Goal: Transaction & Acquisition: Purchase product/service

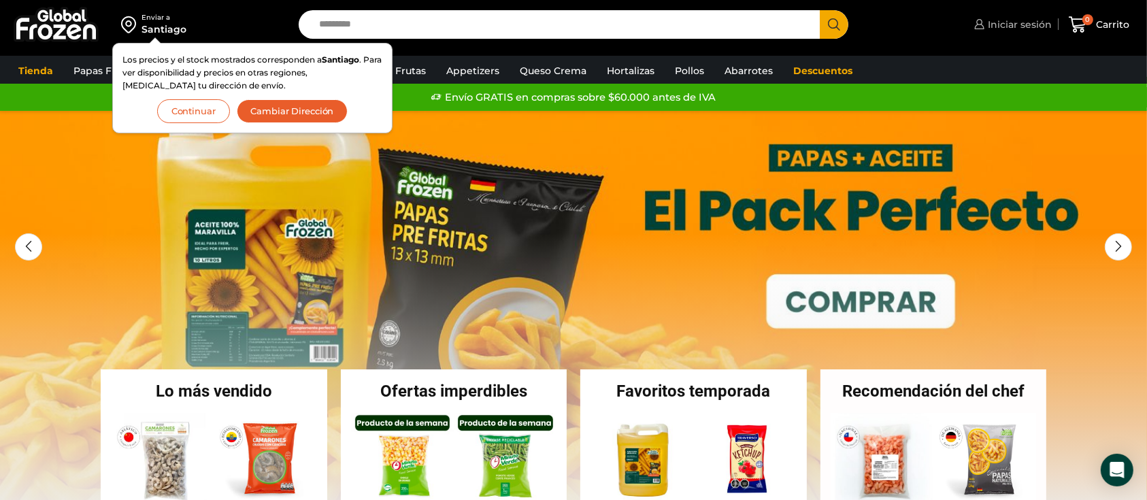
click at [1029, 20] on span "Iniciar sesión" at bounding box center [1017, 25] width 67 height 14
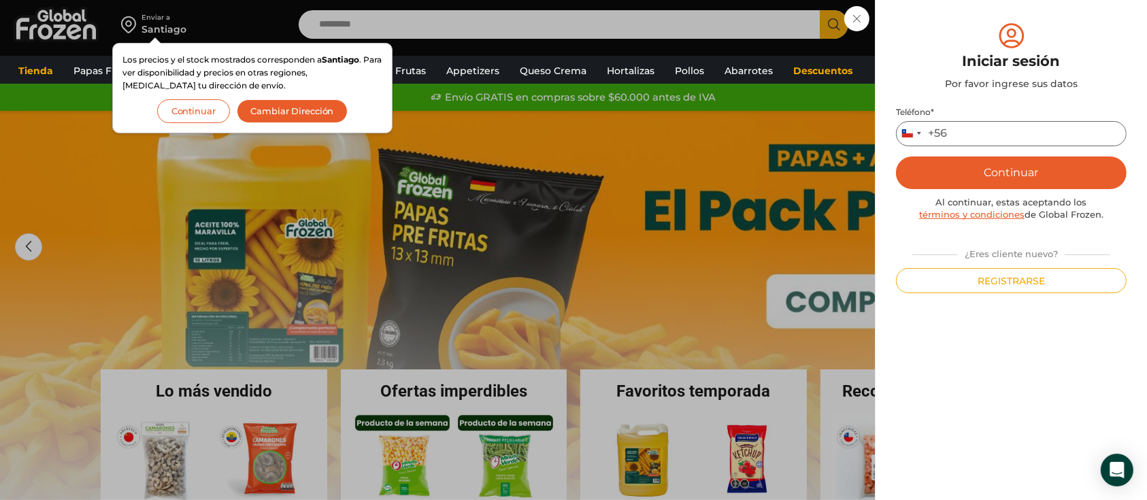
click at [977, 127] on input "Teléfono *" at bounding box center [1011, 133] width 231 height 25
type input "*********"
click at [1013, 173] on button "Continuar" at bounding box center [1011, 172] width 231 height 33
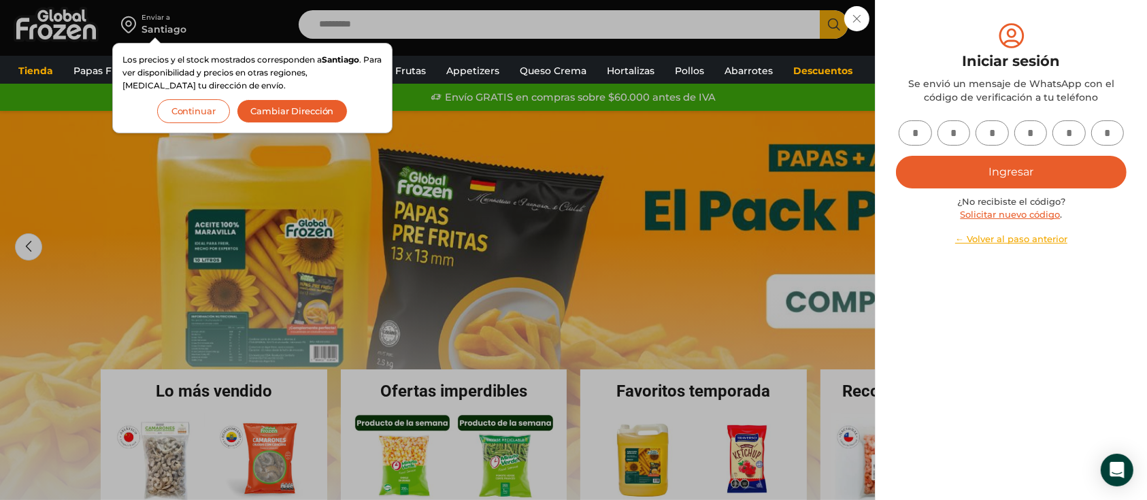
click at [920, 128] on input "text" at bounding box center [915, 132] width 33 height 25
type input "*"
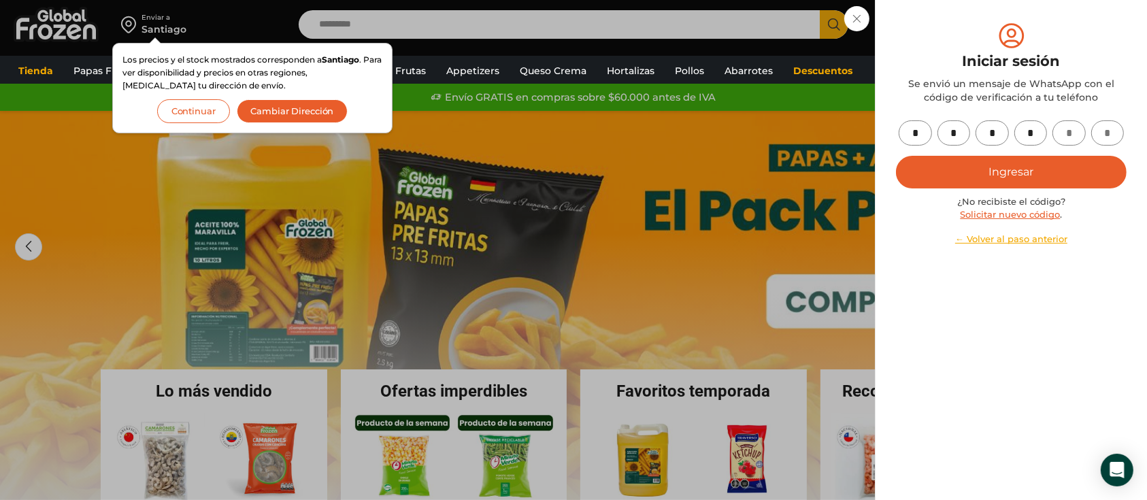
type input "*"
click at [971, 177] on button "Ingresar" at bounding box center [1011, 172] width 231 height 33
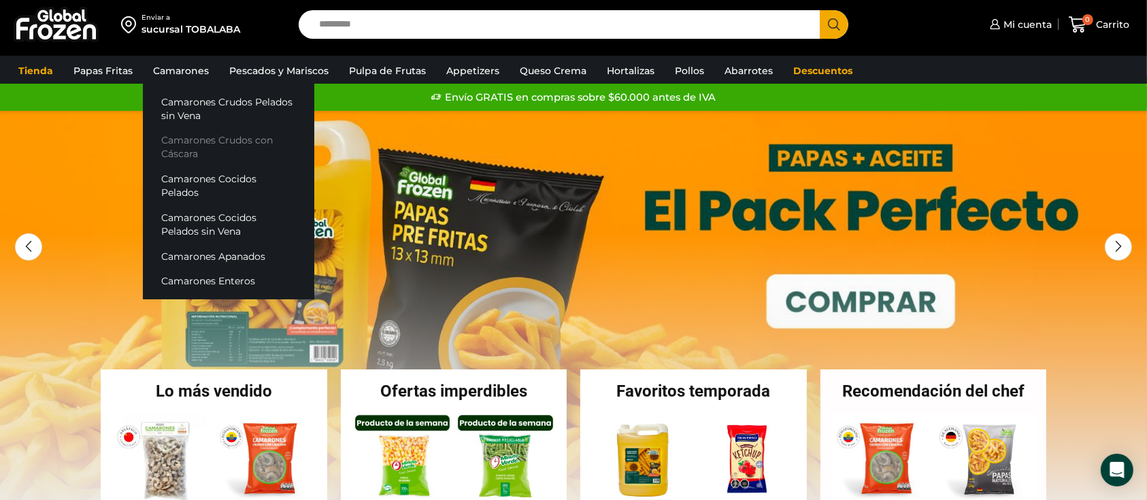
click at [183, 146] on link "Camarones Crudos con Cáscara" at bounding box center [228, 147] width 171 height 39
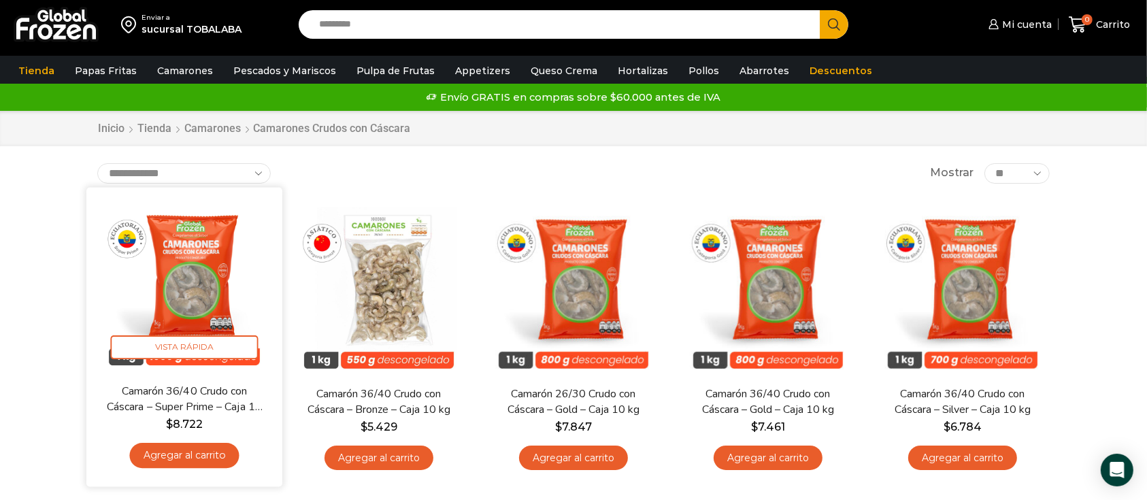
click at [198, 461] on link "Agregar al carrito" at bounding box center [184, 455] width 110 height 25
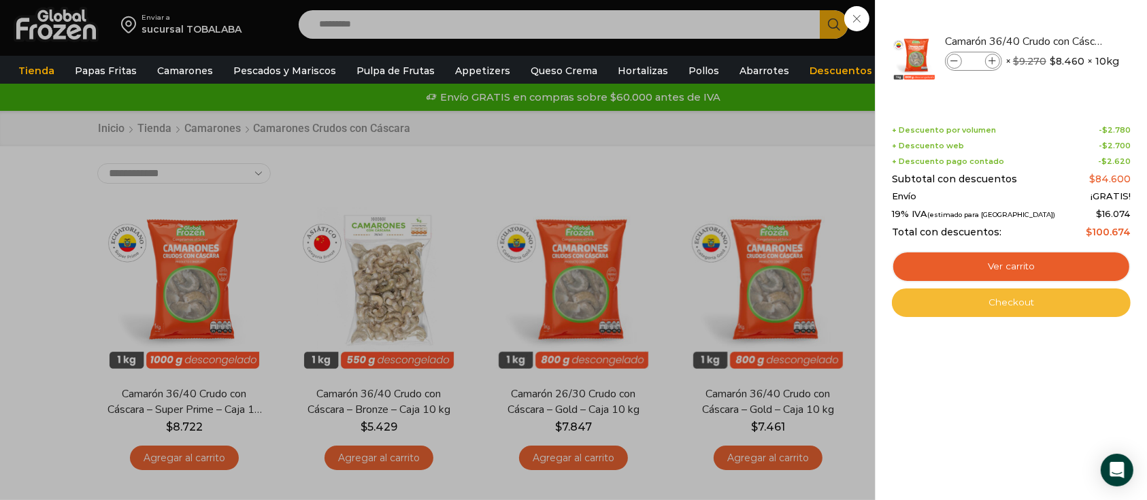
click at [1047, 290] on link "Checkout" at bounding box center [1011, 302] width 239 height 29
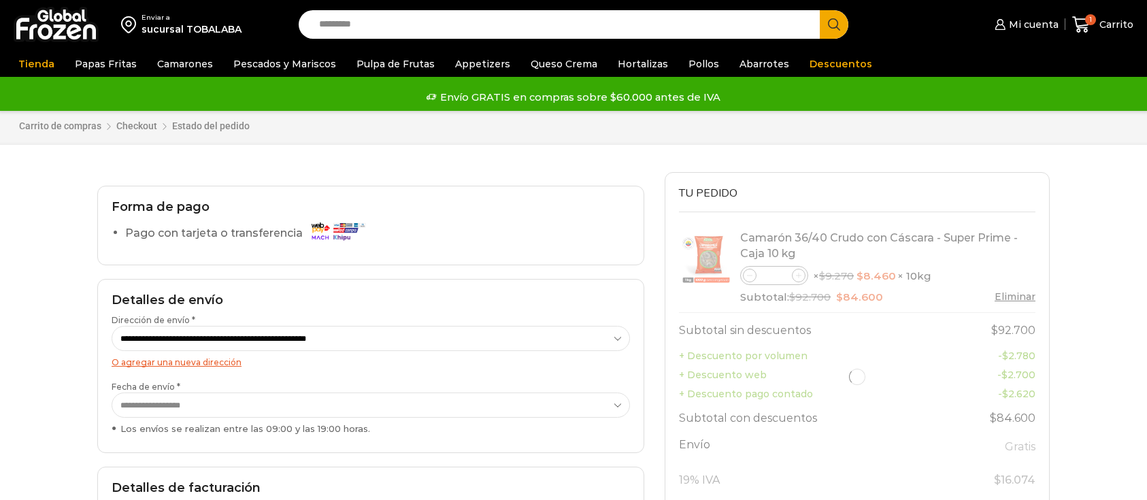
select select "*"
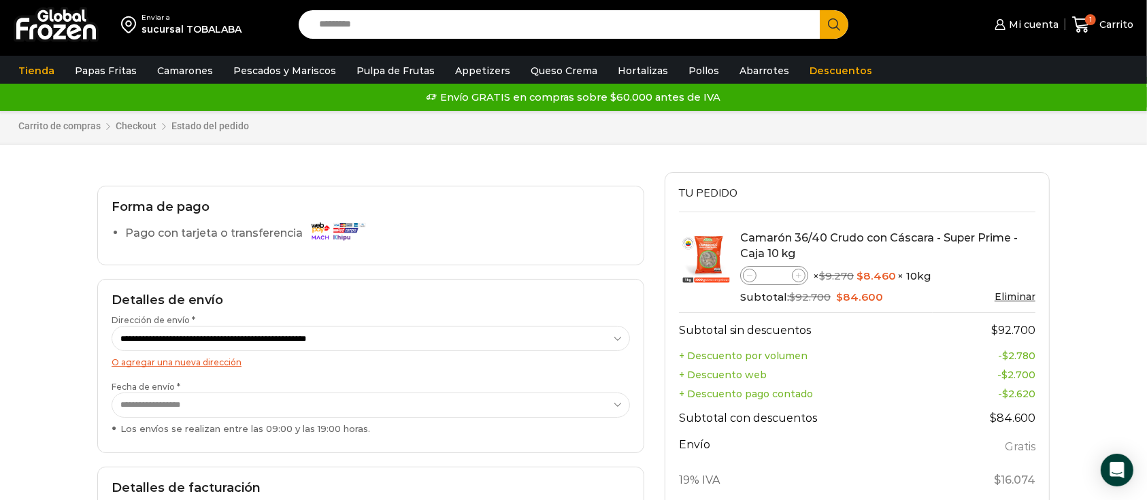
click at [771, 239] on link "Camarón 36/40 Crudo con Cáscara - Super Prime - Caja 10 kg" at bounding box center [879, 245] width 278 height 29
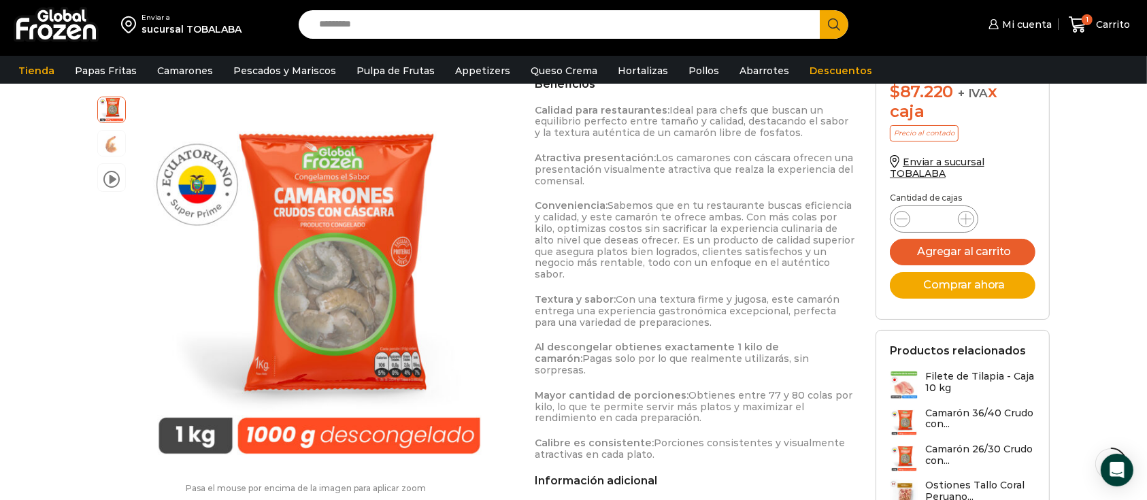
scroll to position [1168, 0]
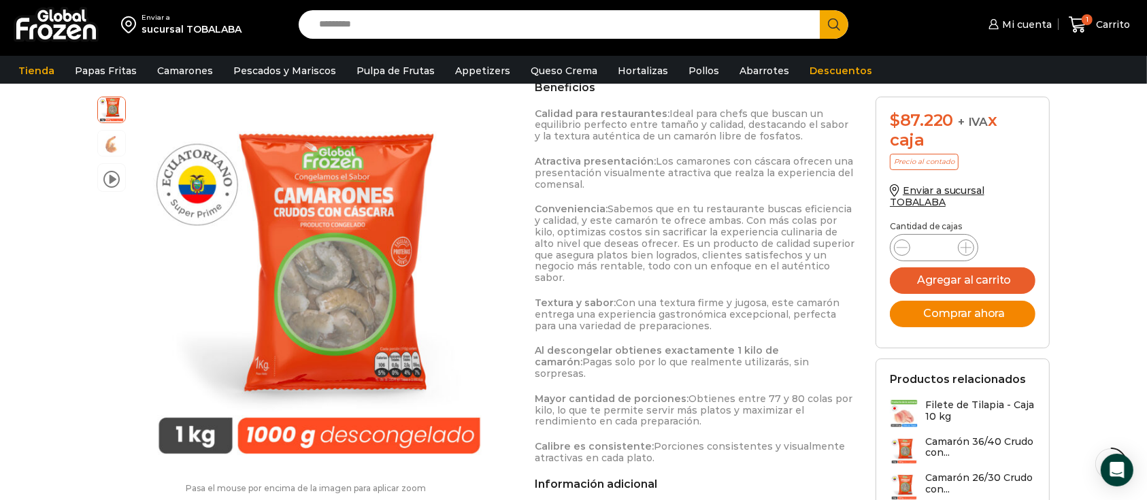
click at [985, 307] on button "Comprar ahora" at bounding box center [963, 314] width 146 height 27
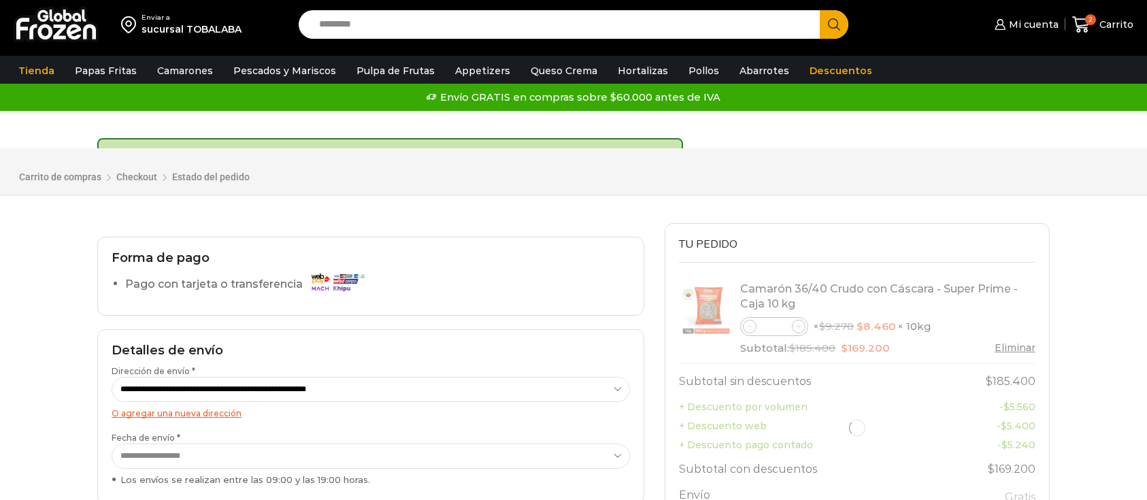
select select "*"
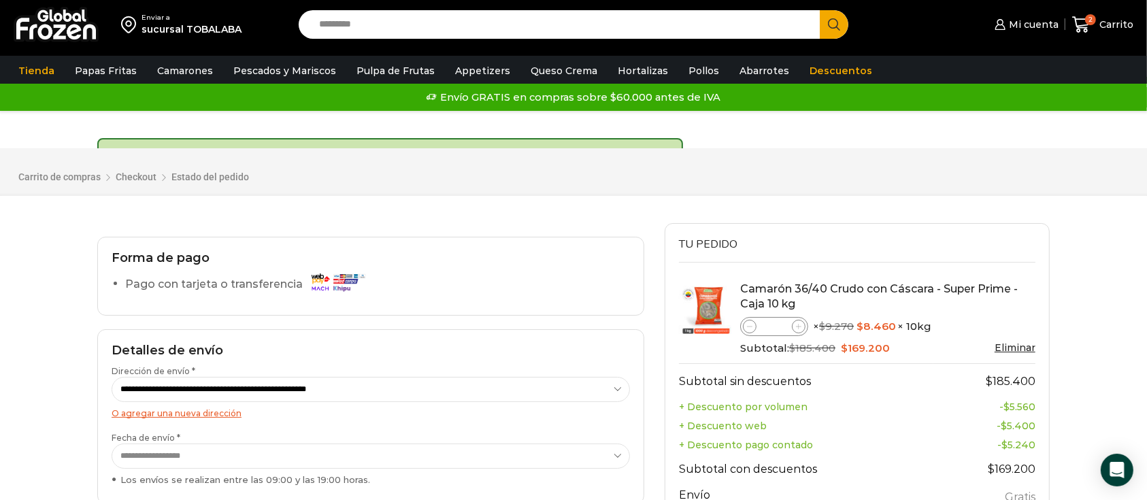
click at [118, 352] on h2 "Detalles de envío" at bounding box center [371, 351] width 518 height 15
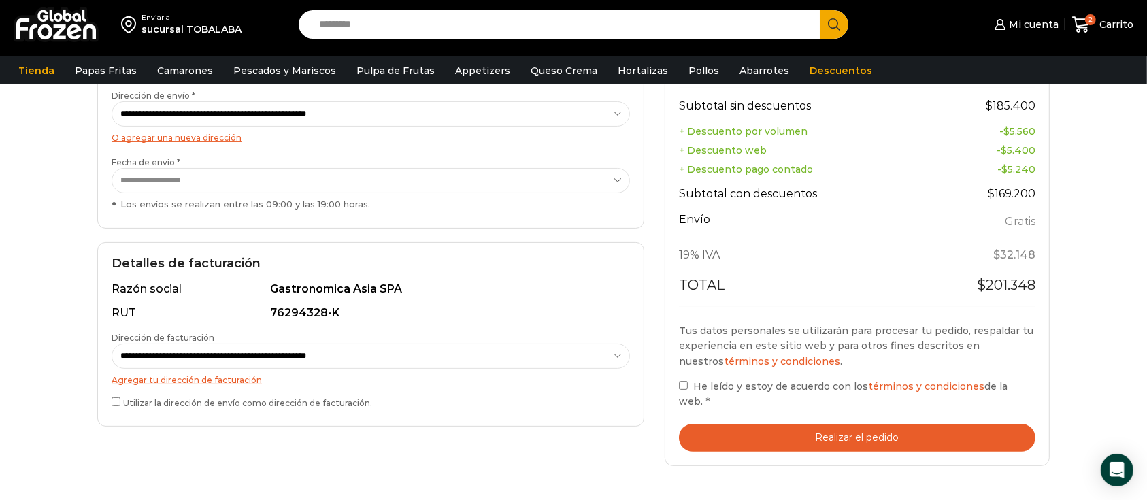
scroll to position [286, 0]
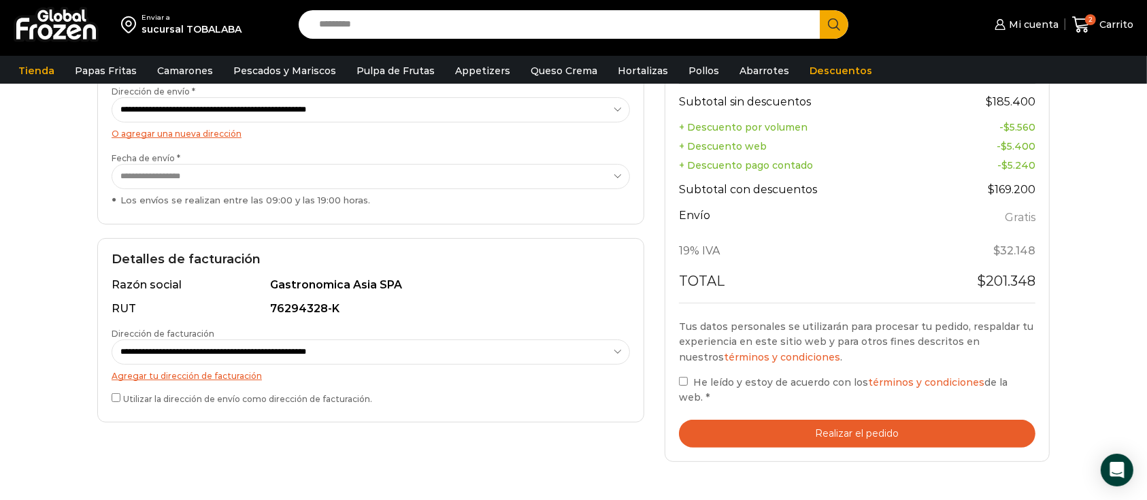
click at [115, 401] on label "Utilizar la dirección de envío como dirección de facturación." at bounding box center [371, 397] width 518 height 14
click at [771, 425] on button "Realizar el pedido" at bounding box center [857, 434] width 356 height 28
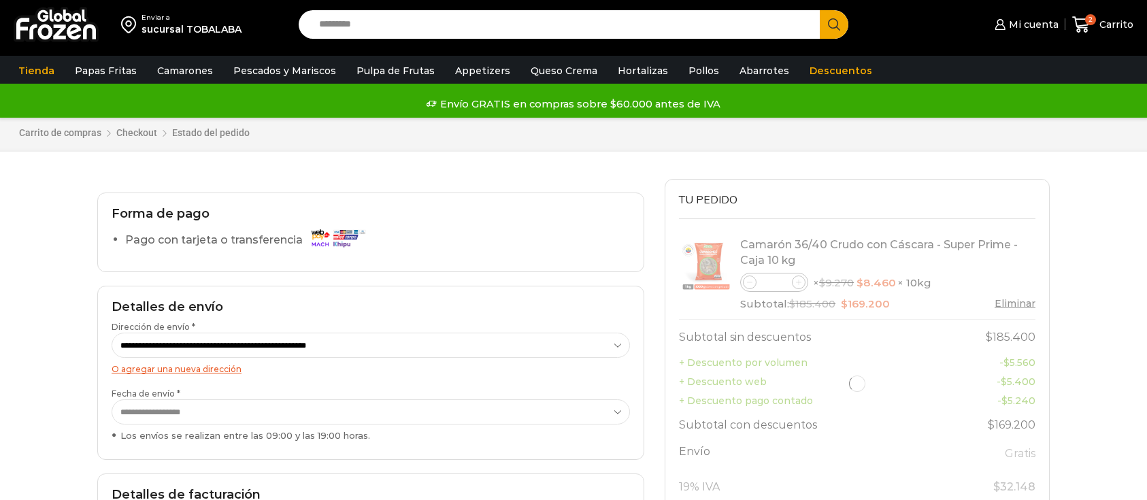
select select "*"
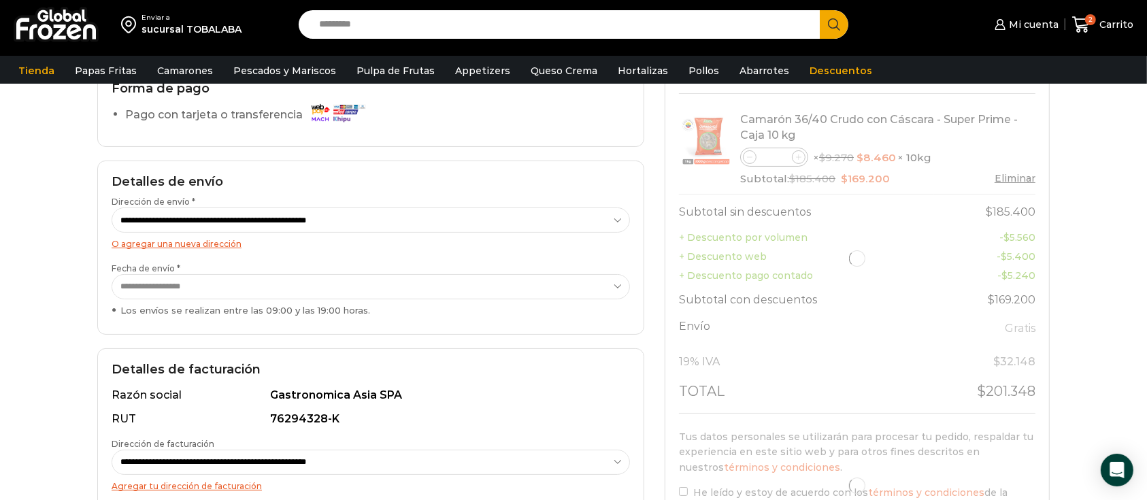
scroll to position [103, 0]
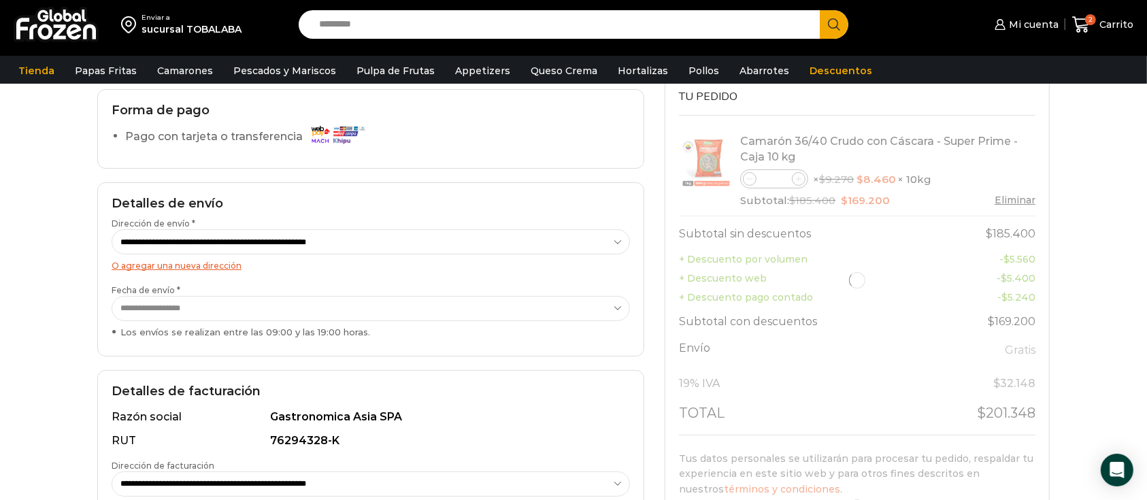
click at [754, 177] on div at bounding box center [857, 281] width 356 height 309
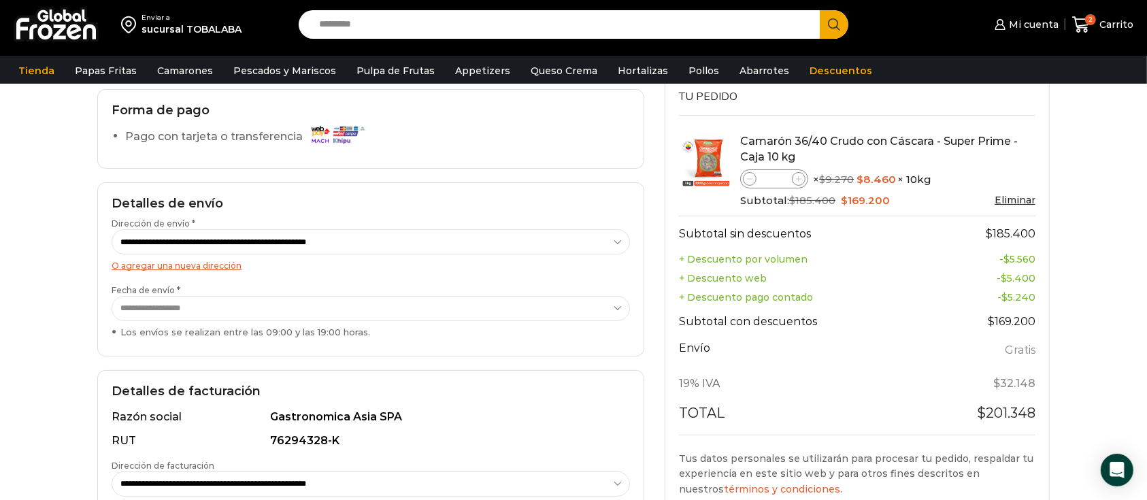
click at [748, 181] on icon at bounding box center [750, 179] width 6 height 6
type input "*"
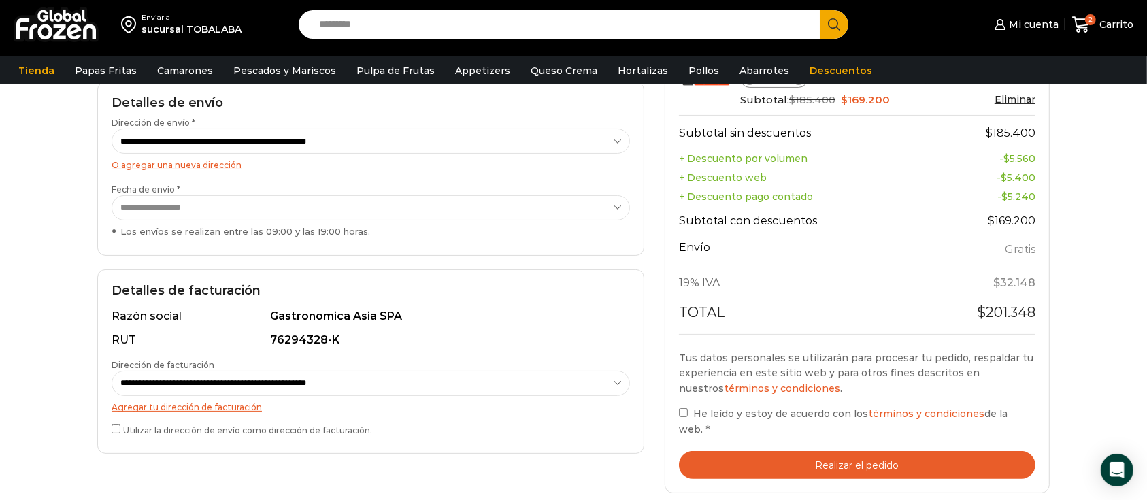
scroll to position [271, 0]
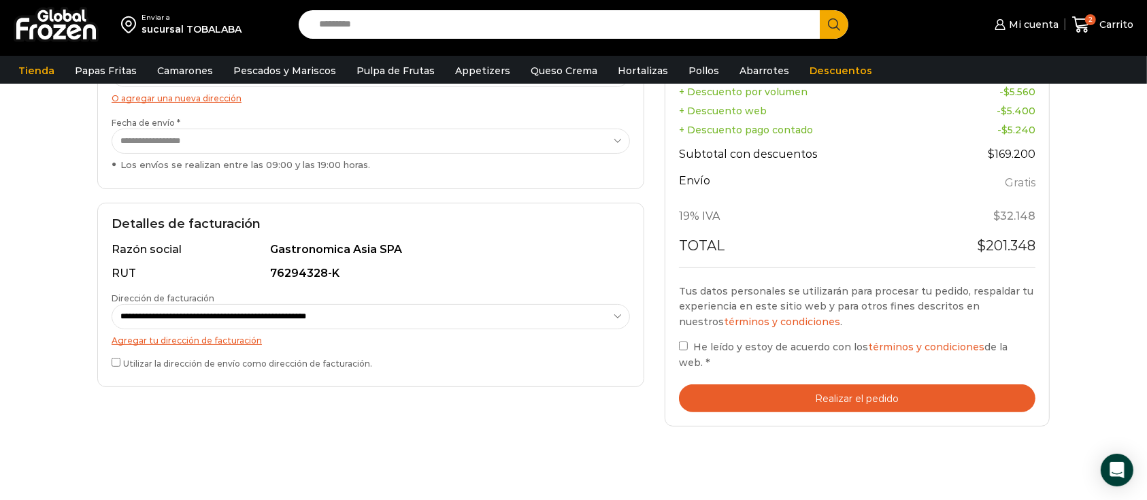
click at [877, 384] on button "Realizar el pedido" at bounding box center [857, 398] width 356 height 28
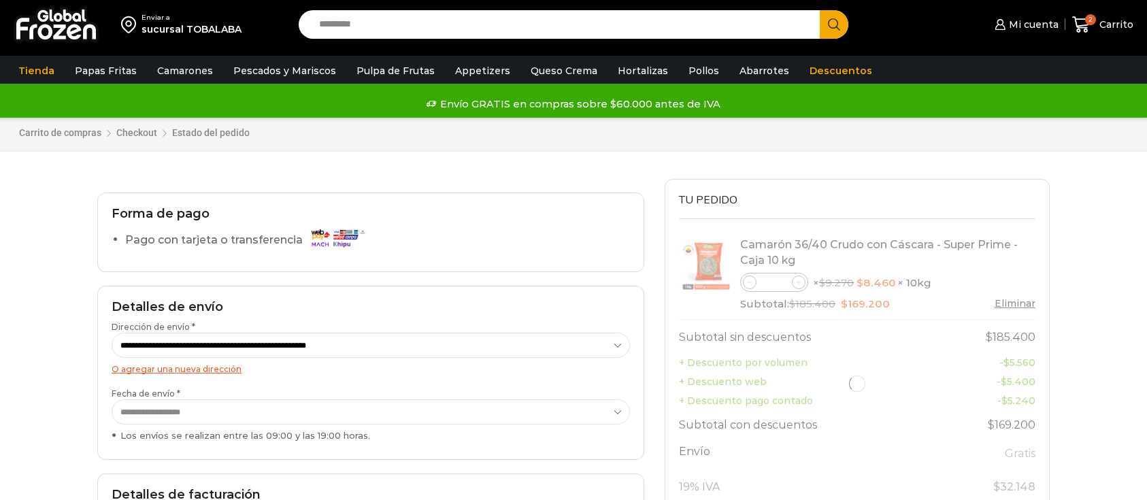
select select "*"
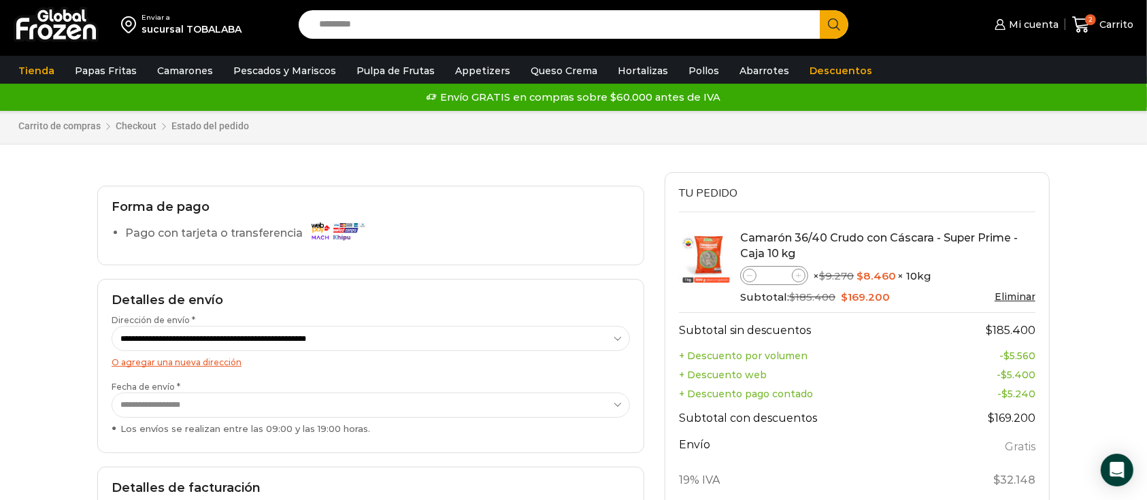
click at [750, 280] on span at bounding box center [750, 276] width 14 height 14
type input "*"
click at [1014, 296] on link "Eliminar" at bounding box center [1015, 296] width 41 height 12
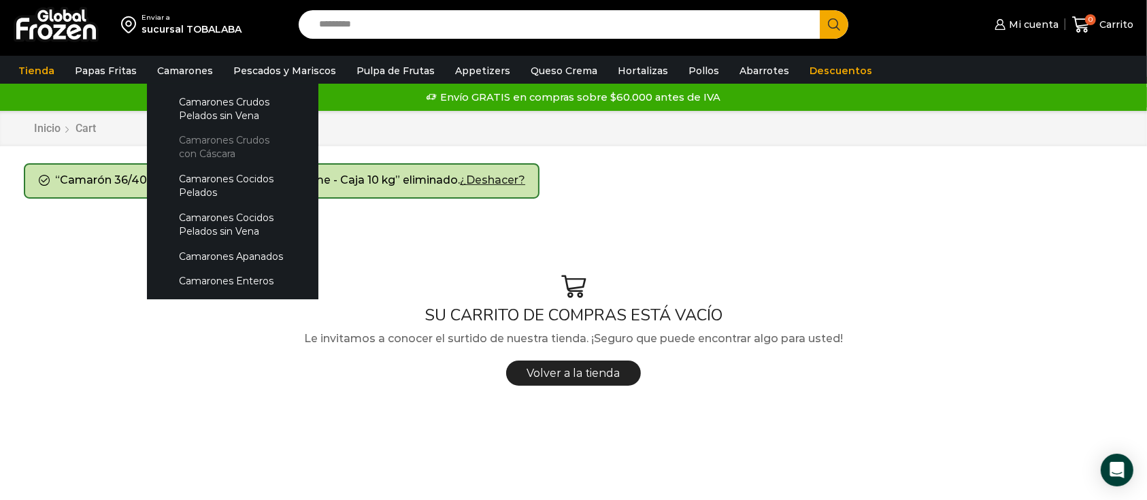
click at [188, 135] on link "Camarones Crudos con Cáscara" at bounding box center [233, 147] width 144 height 39
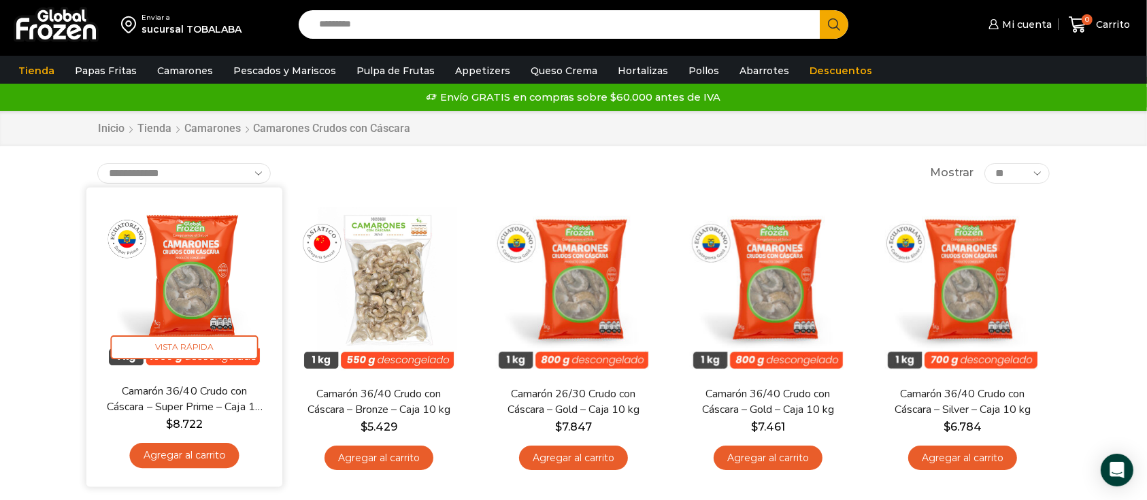
click at [220, 452] on link "Agregar al carrito" at bounding box center [184, 455] width 110 height 25
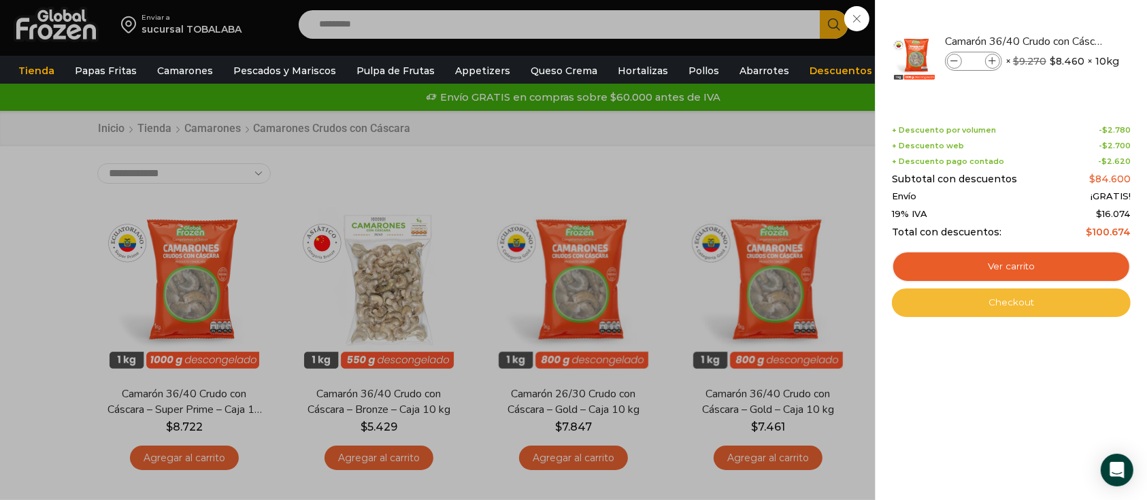
click at [1035, 295] on link "Checkout" at bounding box center [1011, 302] width 239 height 29
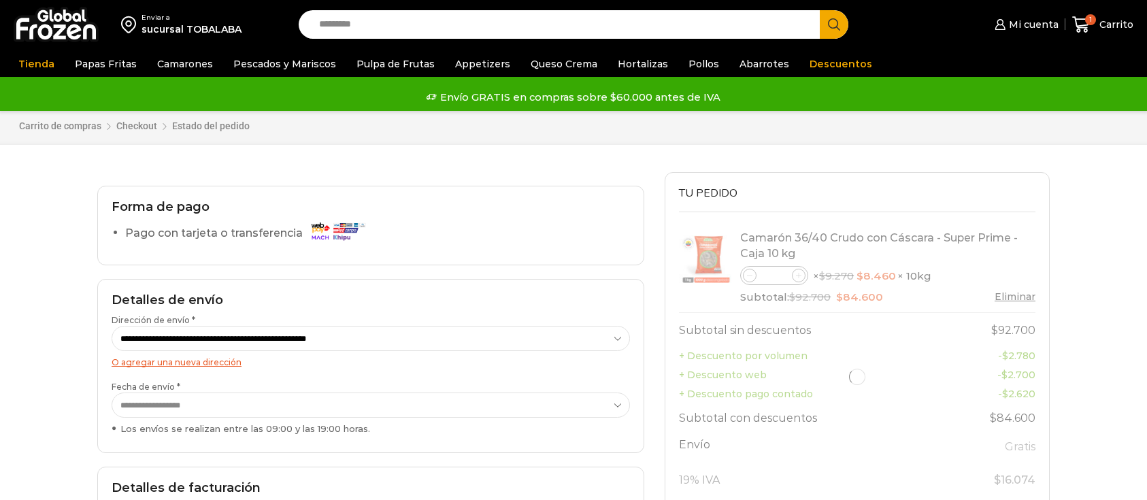
select select "*"
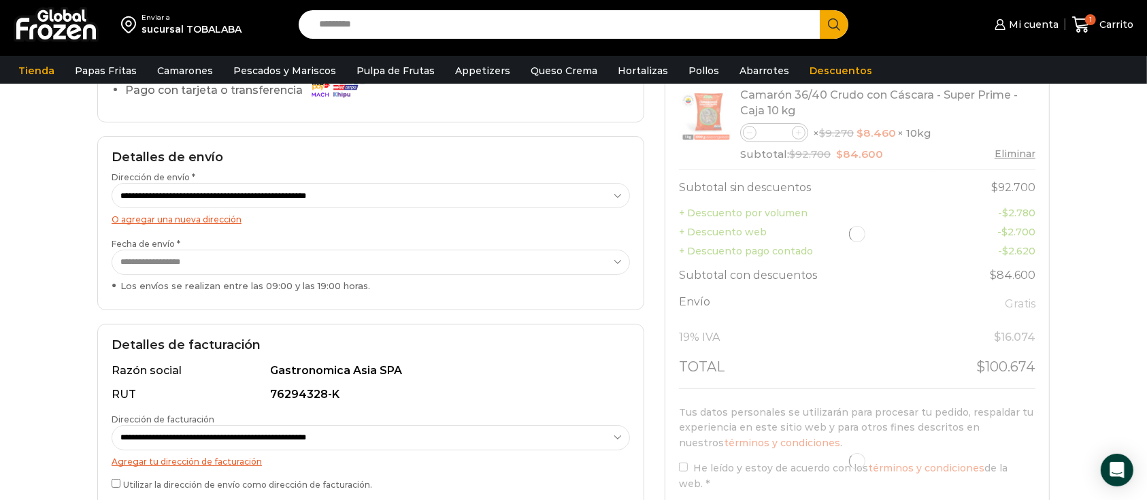
scroll to position [230, 0]
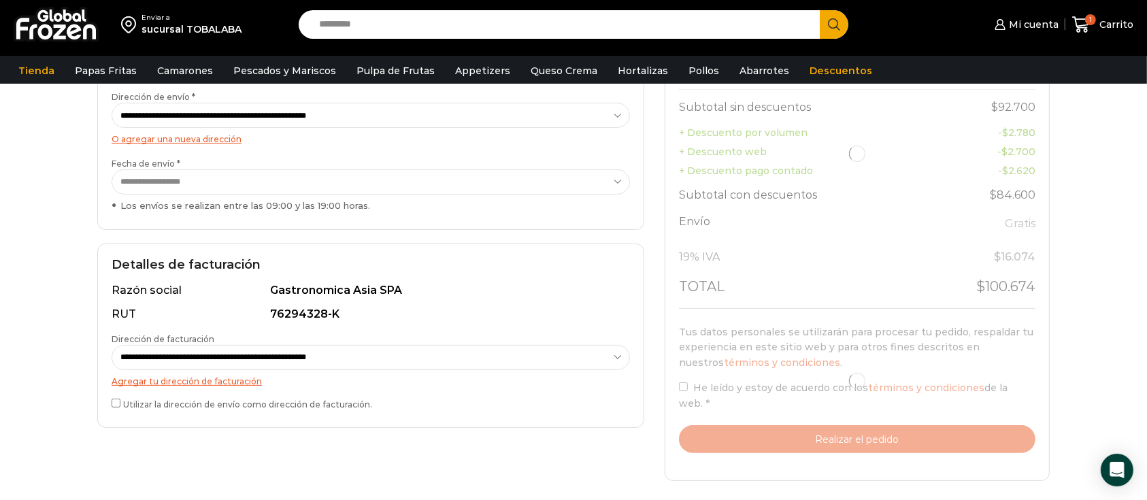
click at [118, 410] on div "Utilizar la dirección de envío como dirección de facturación." at bounding box center [371, 405] width 518 height 18
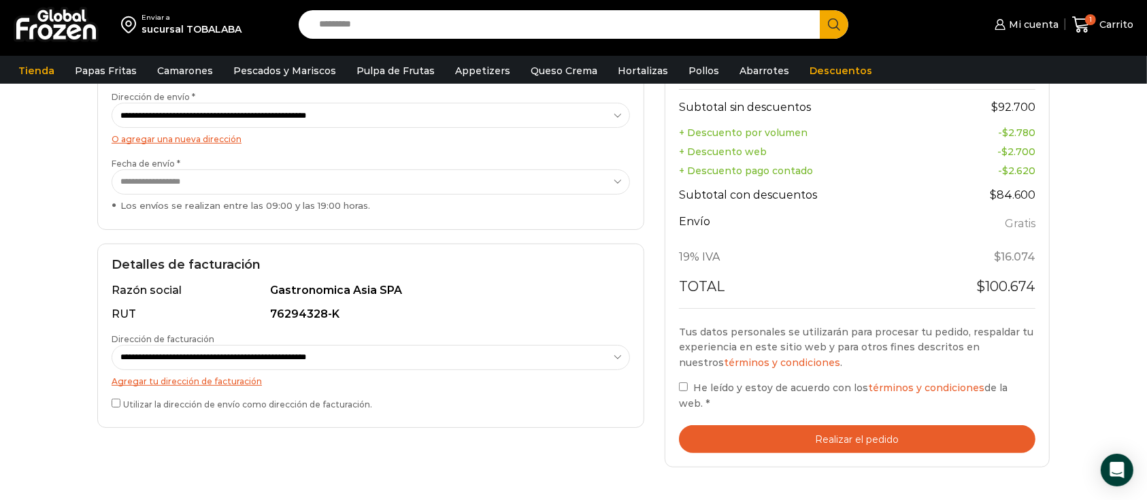
click at [685, 381] on label "He leído y estoy de acuerdo con los términos y condiciones de la web. *" at bounding box center [857, 395] width 356 height 31
click at [771, 425] on button "Realizar el pedido" at bounding box center [857, 439] width 356 height 28
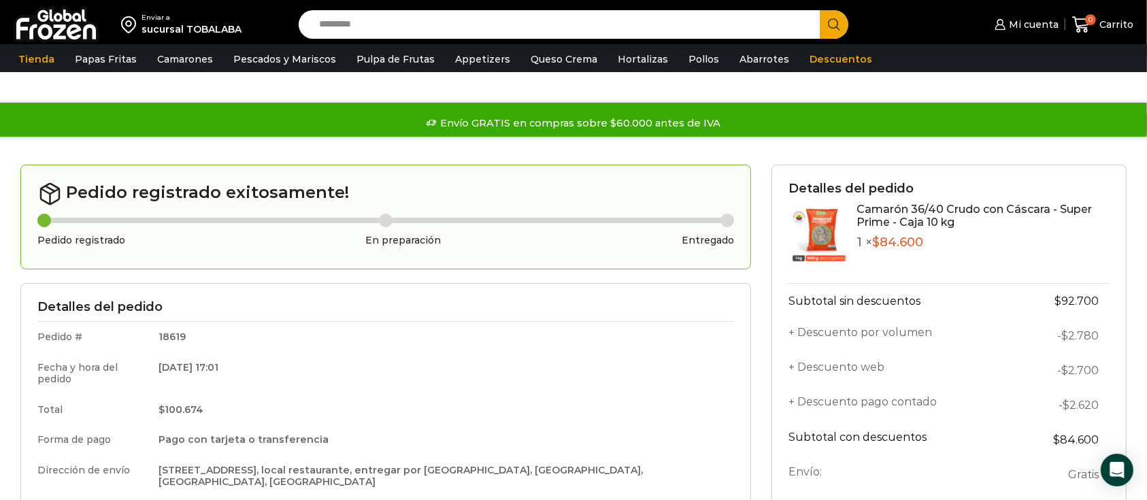
click at [416, 27] on input "Search input" at bounding box center [562, 24] width 501 height 29
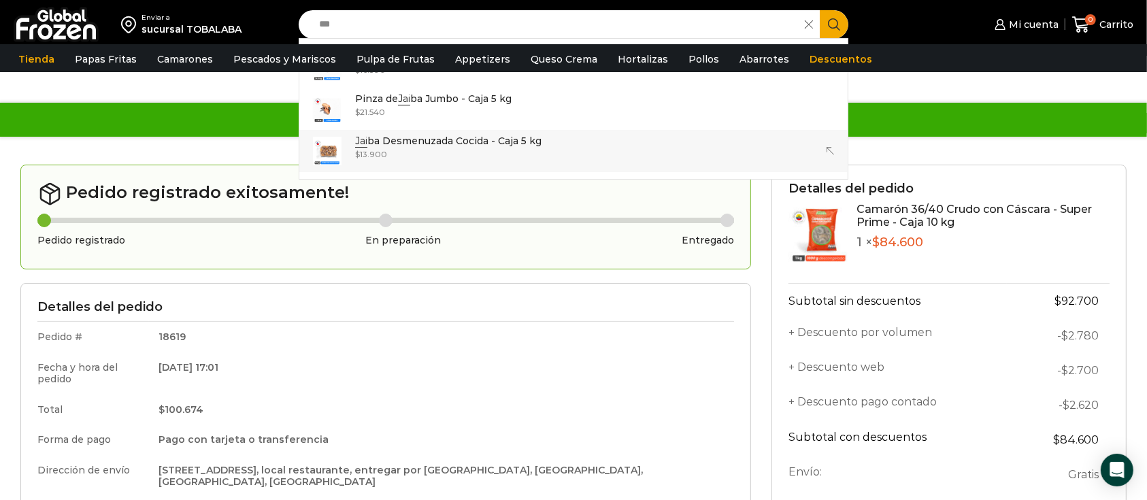
click at [414, 150] on div "$ 13.900" at bounding box center [448, 154] width 186 height 12
type input "**********"
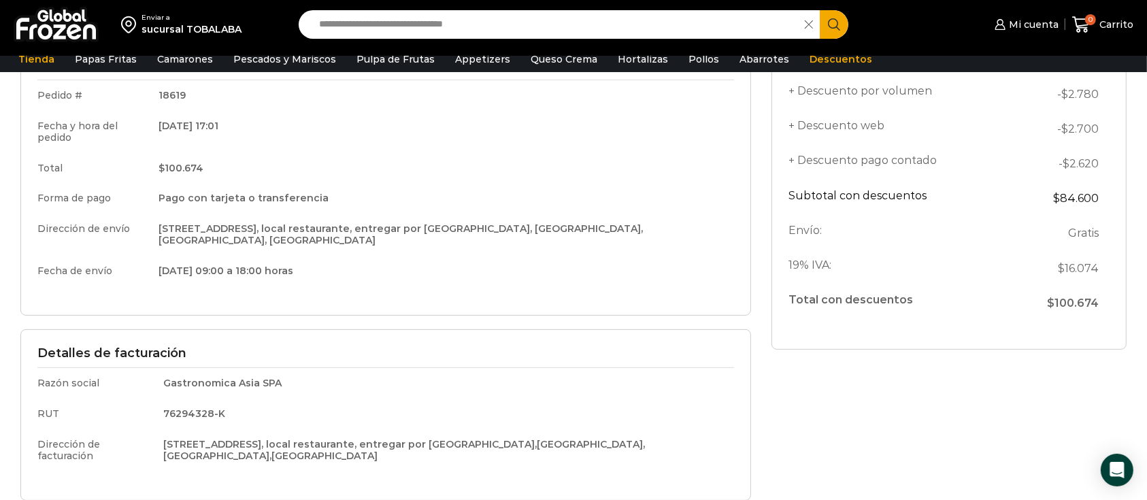
scroll to position [256, 0]
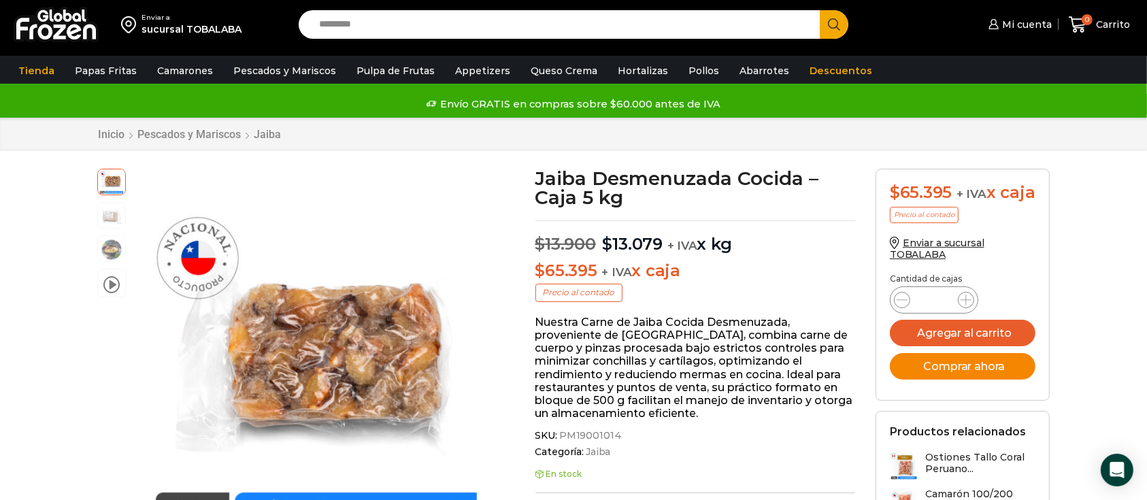
click at [986, 377] on button "Comprar ahora" at bounding box center [963, 366] width 146 height 27
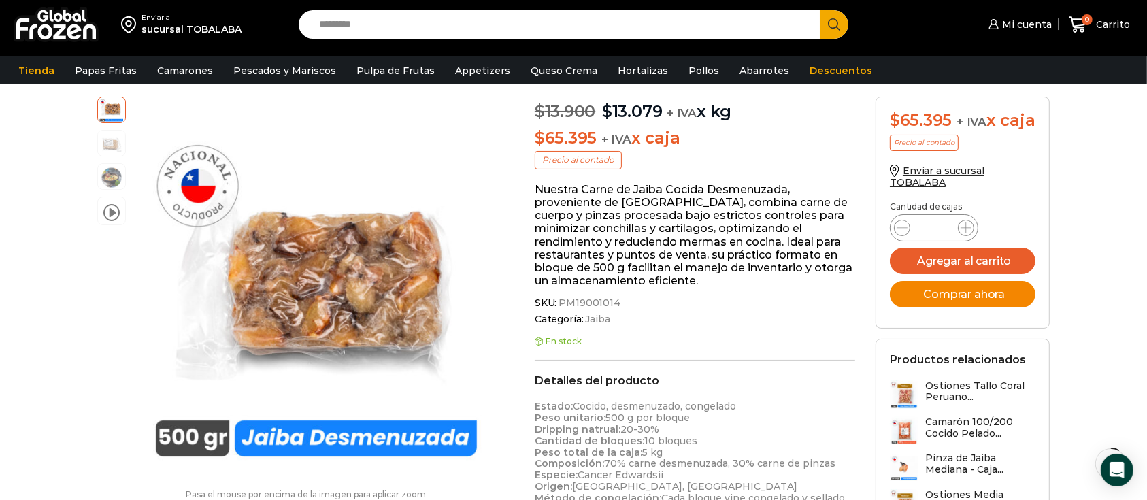
scroll to position [125, 0]
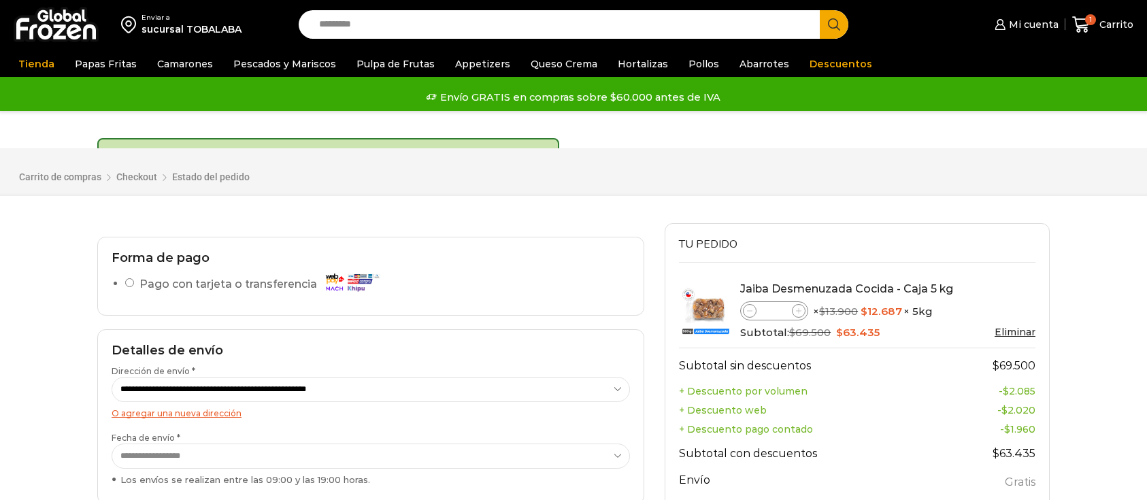
select select "*"
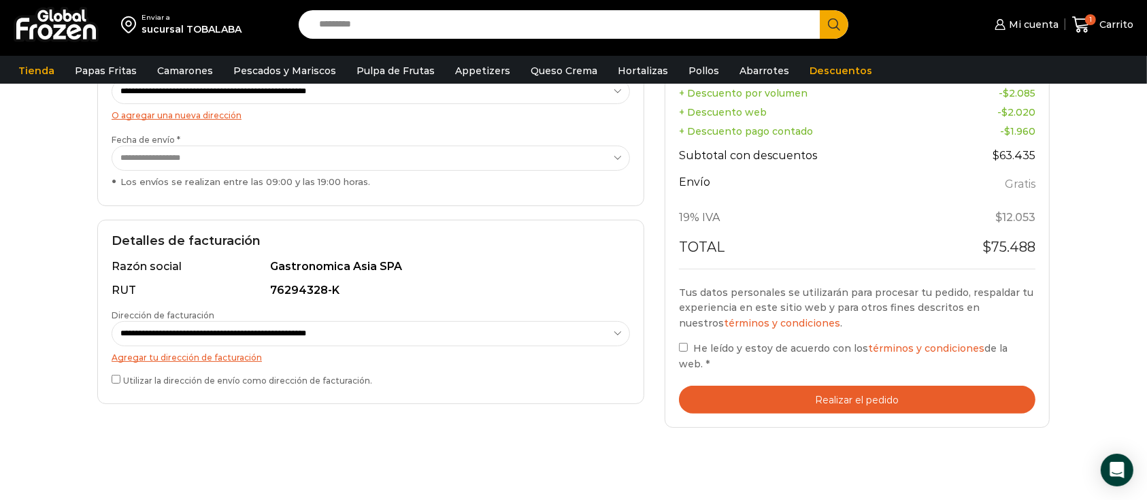
scroll to position [307, 0]
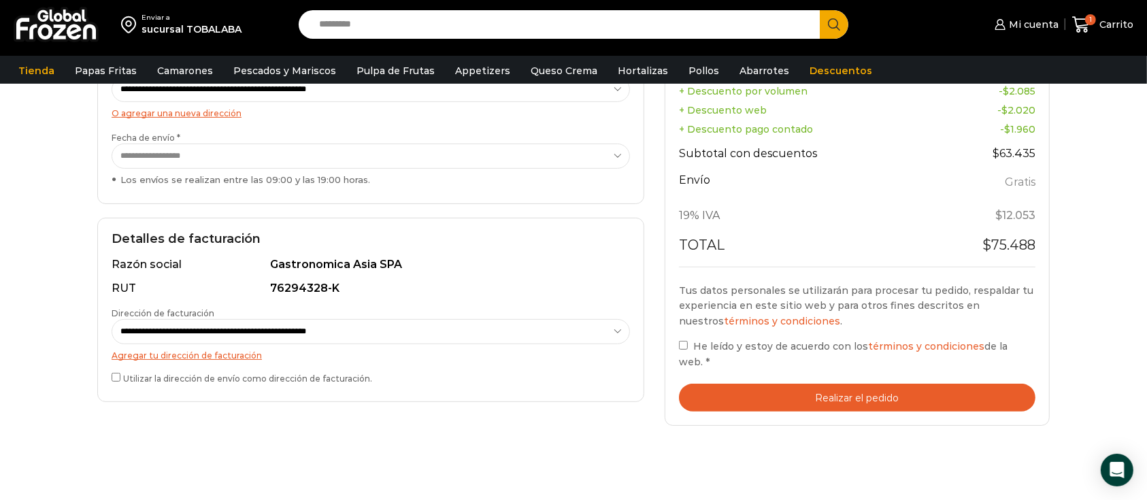
drag, startPoint x: 1154, startPoint y: 105, endPoint x: 1159, endPoint y: 248, distance: 143.6
click at [1146, 248] on html "WordPress WooCommerce Themes Enviar a sucursal TOBALABA Search input Search Mi …" at bounding box center [573, 240] width 1147 height 1095
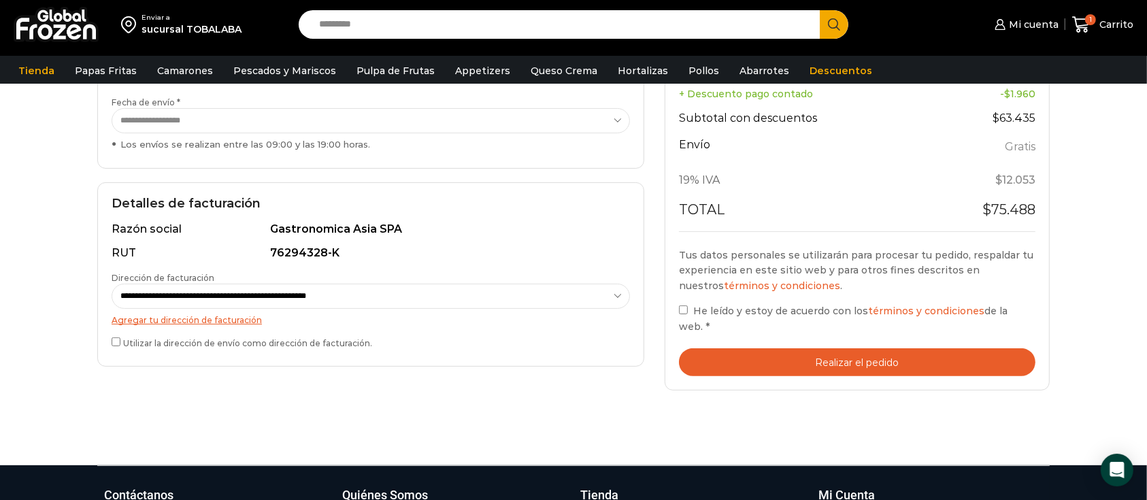
scroll to position [397, 0]
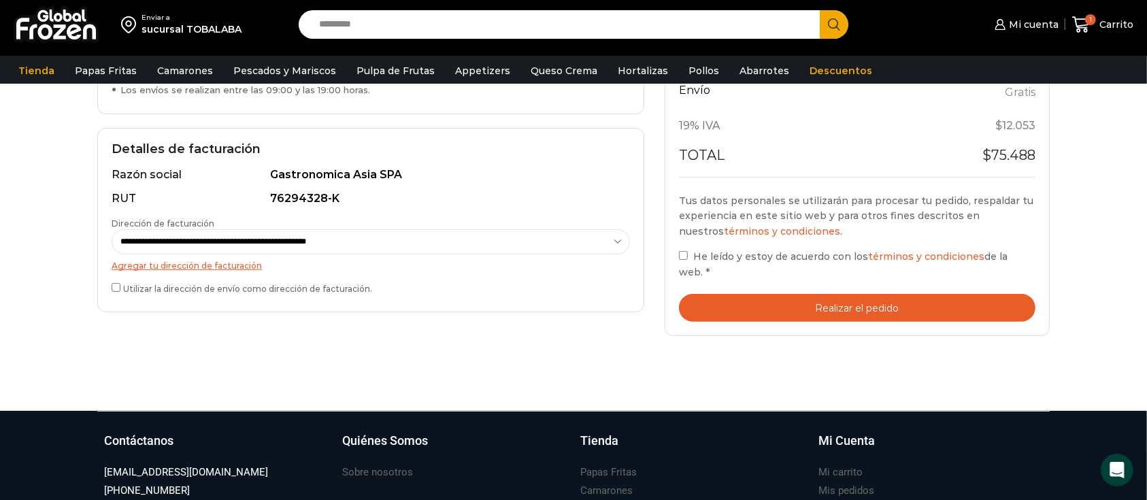
click at [880, 300] on button "Realizar el pedido" at bounding box center [857, 308] width 356 height 28
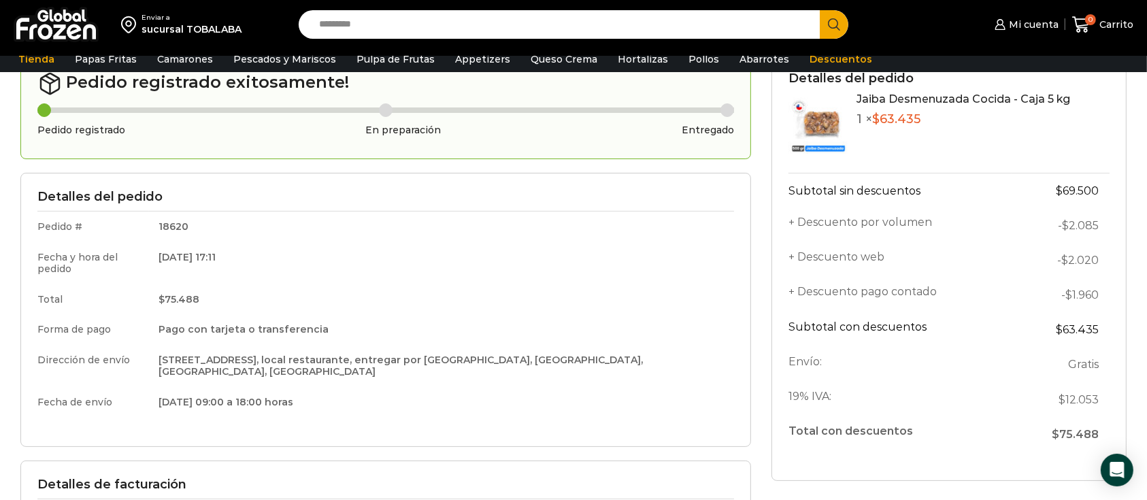
scroll to position [203, 0]
